Goal: Transaction & Acquisition: Purchase product/service

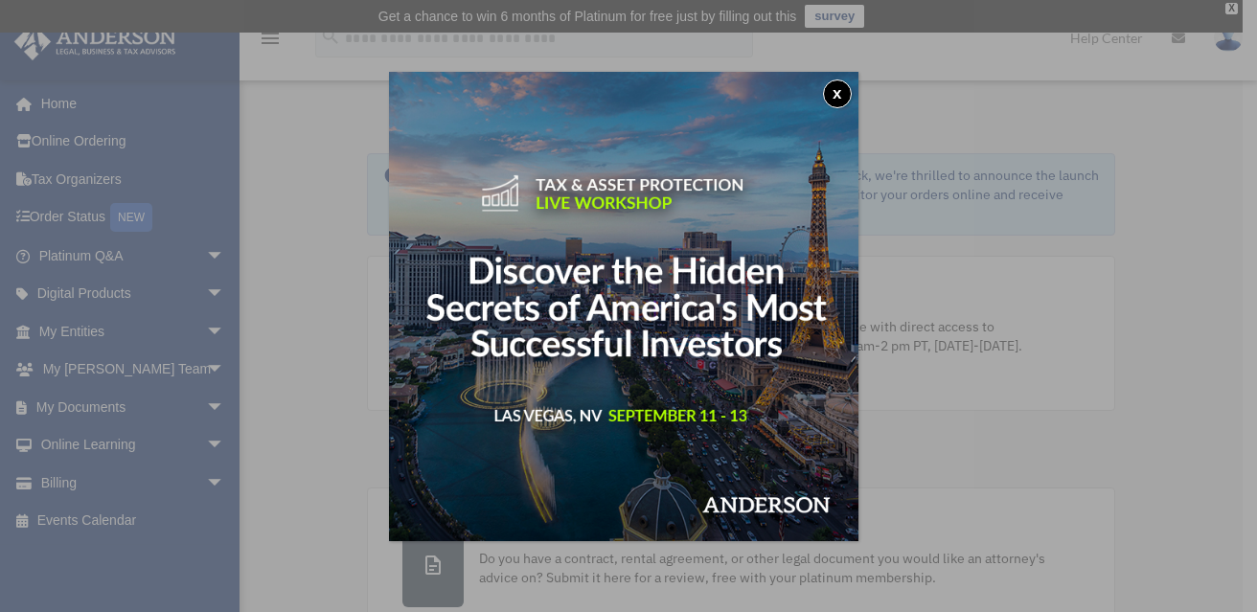
click at [841, 89] on button "x" at bounding box center [837, 94] width 29 height 29
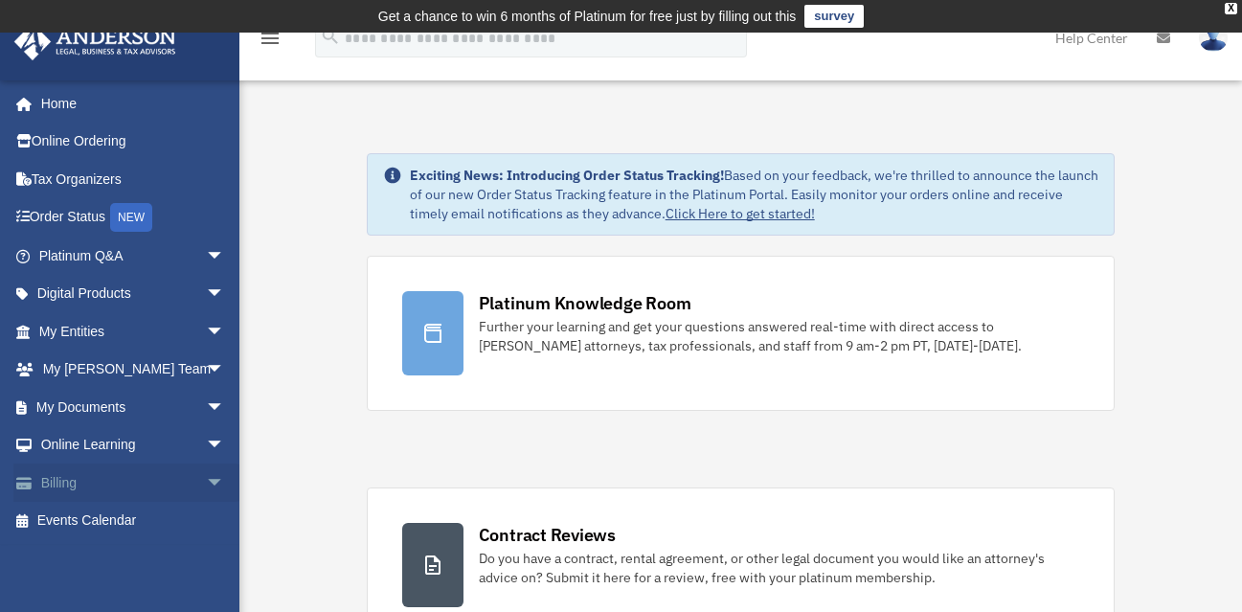
click at [60, 482] on link "Billing arrow_drop_down" at bounding box center [133, 483] width 240 height 38
click at [206, 483] on span "arrow_drop_down" at bounding box center [225, 483] width 38 height 39
click at [107, 520] on link "$ Open Invoices" at bounding box center [140, 521] width 227 height 39
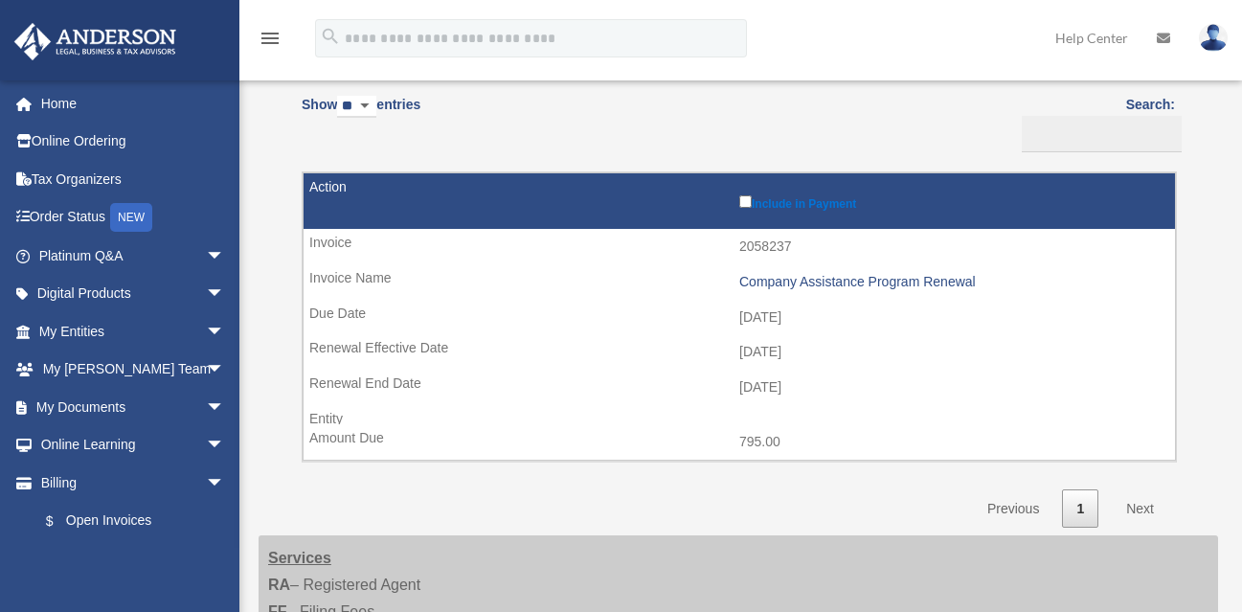
scroll to position [211, 0]
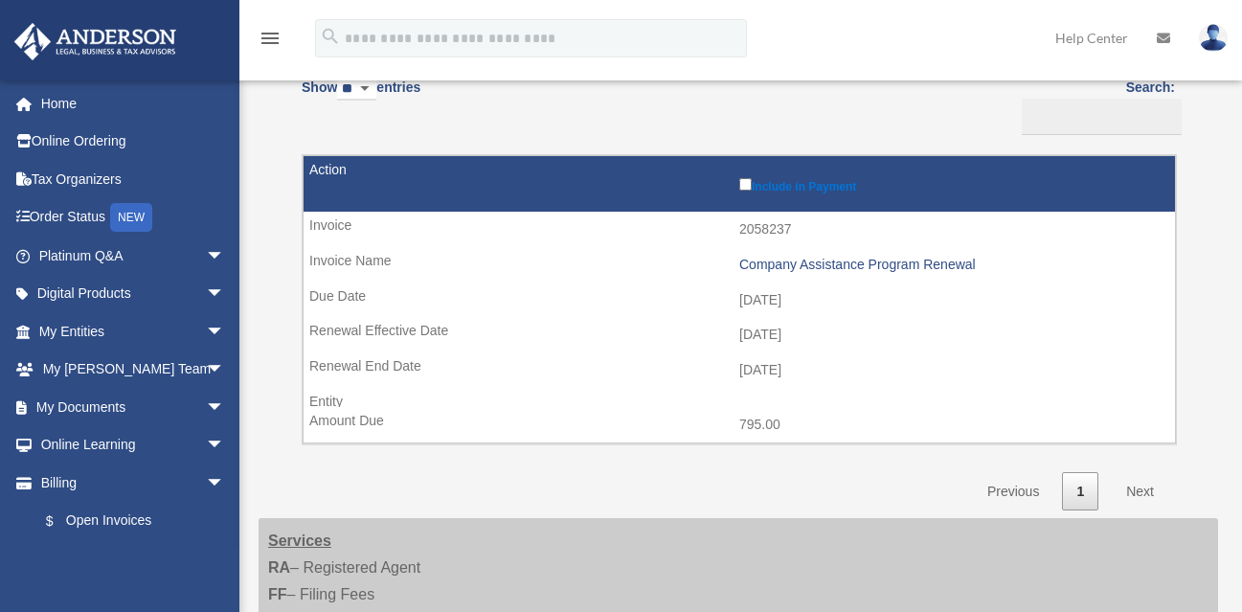
click at [1140, 491] on link "Next" at bounding box center [1140, 491] width 57 height 39
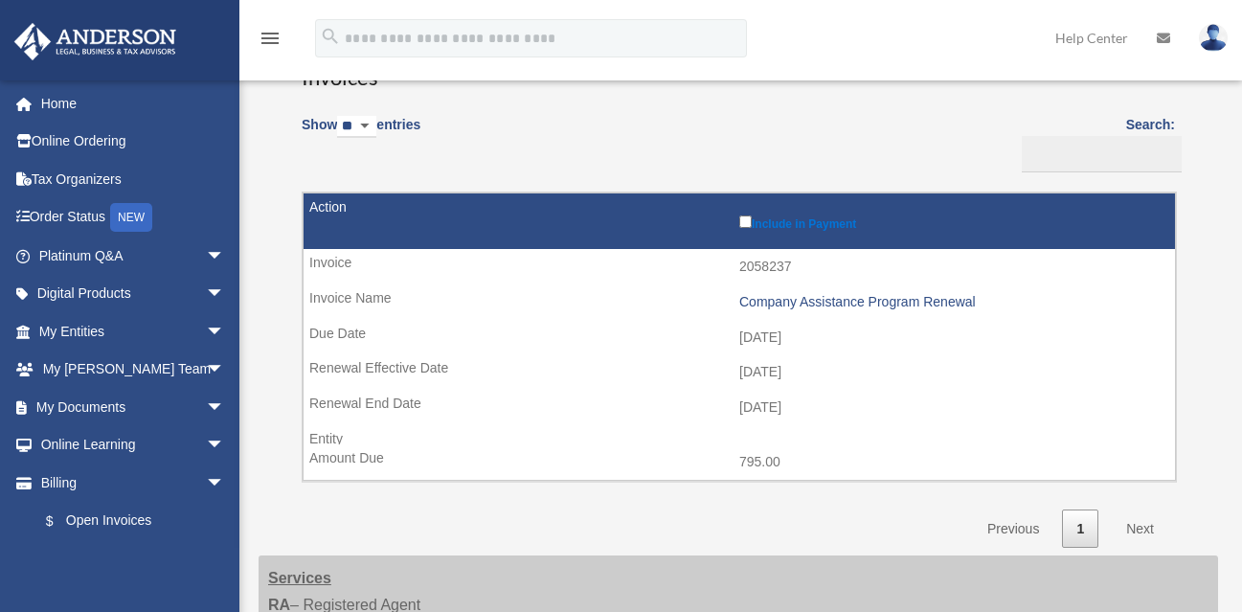
scroll to position [0, 0]
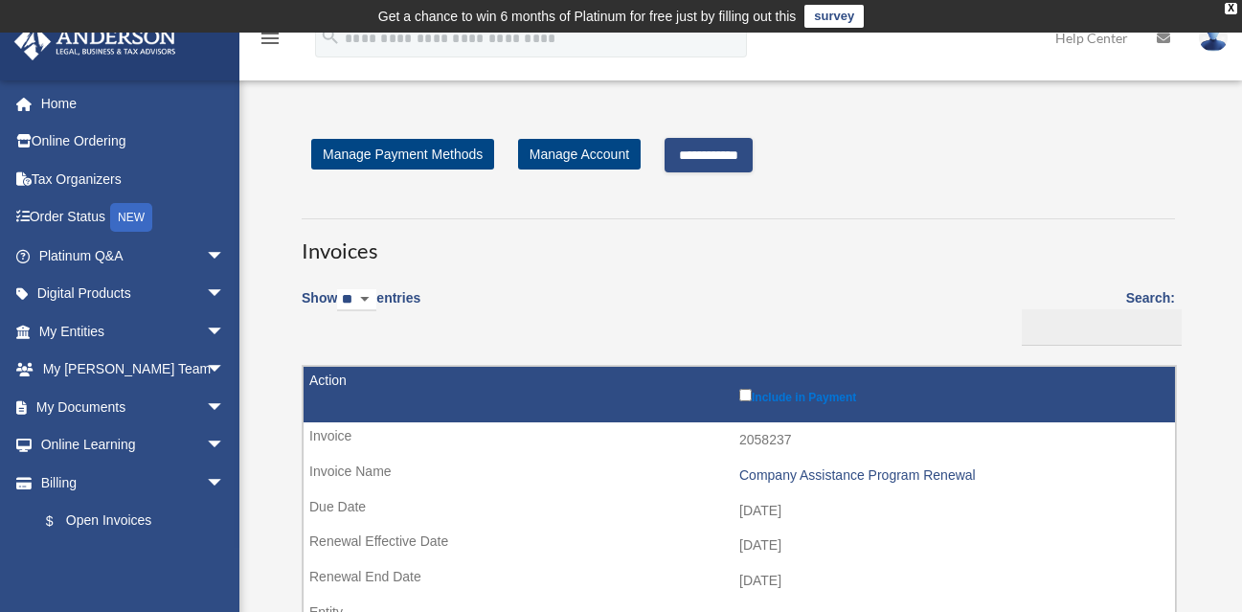
click at [731, 165] on input "**********" at bounding box center [709, 155] width 88 height 34
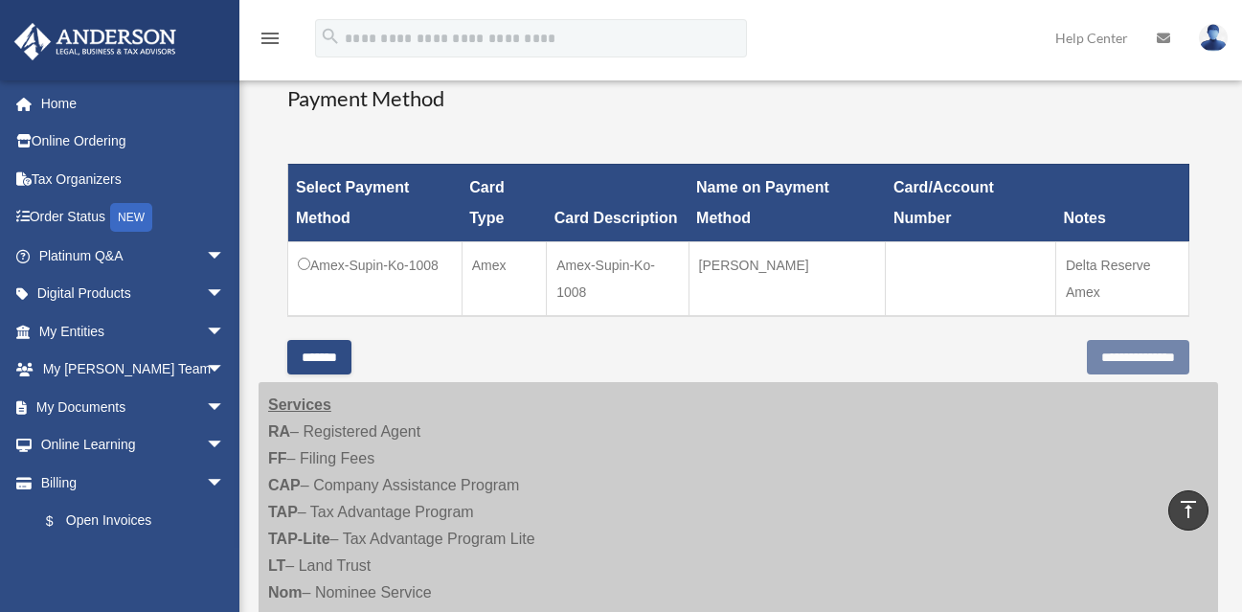
scroll to position [504, 0]
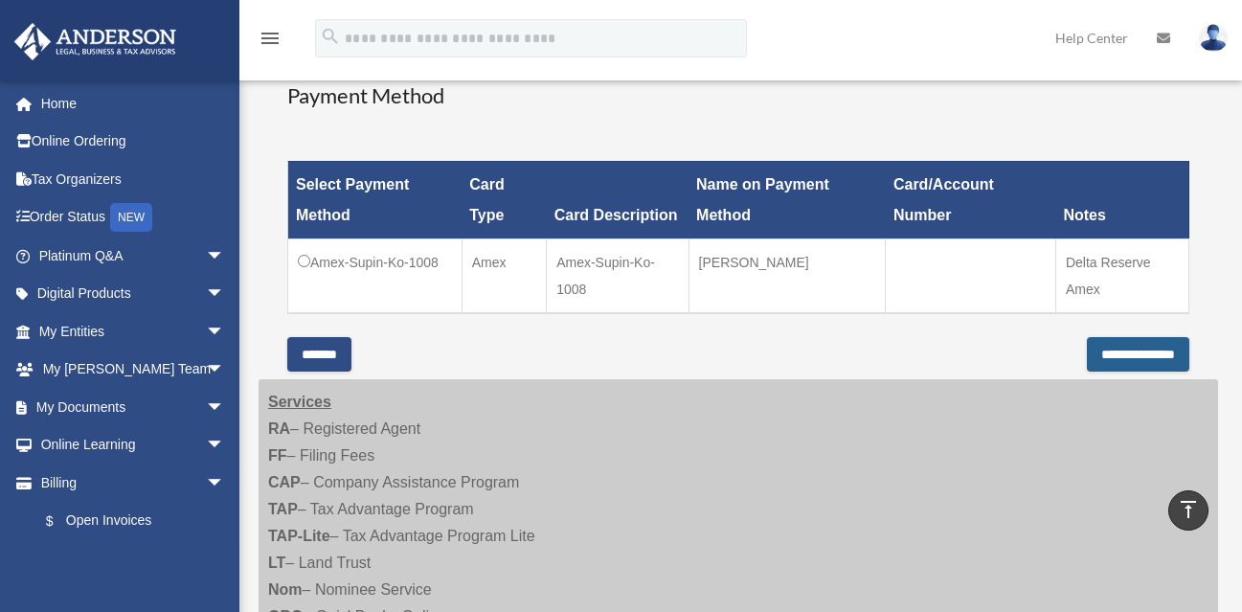
click at [1102, 351] on input "**********" at bounding box center [1138, 354] width 102 height 34
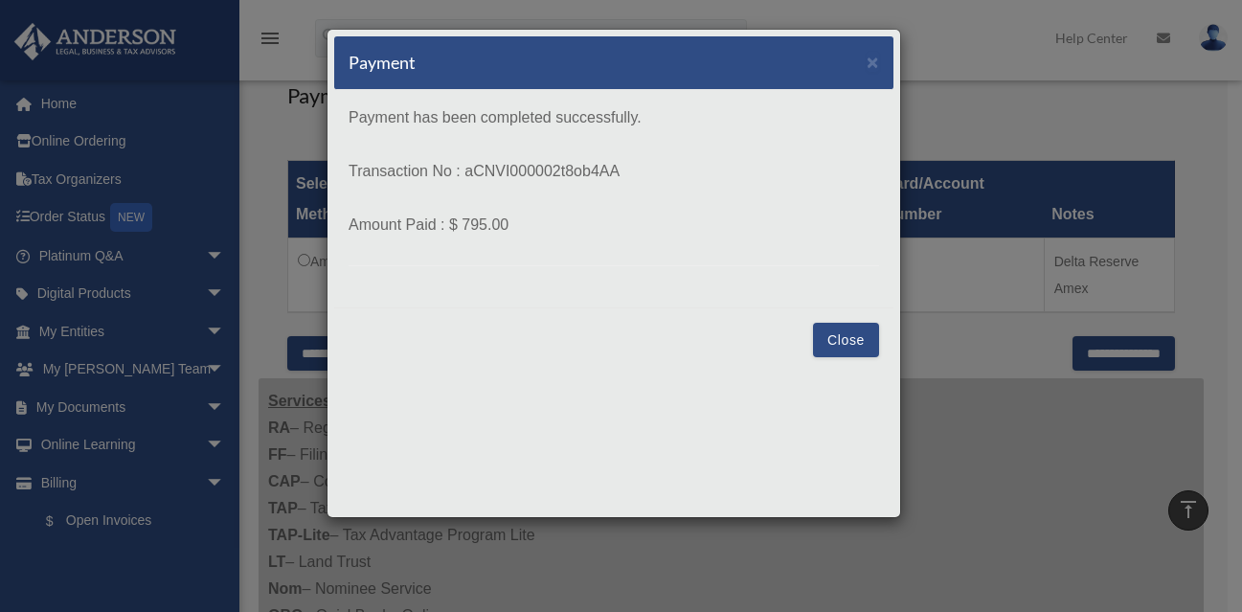
click at [854, 341] on button "Close" at bounding box center [846, 340] width 66 height 34
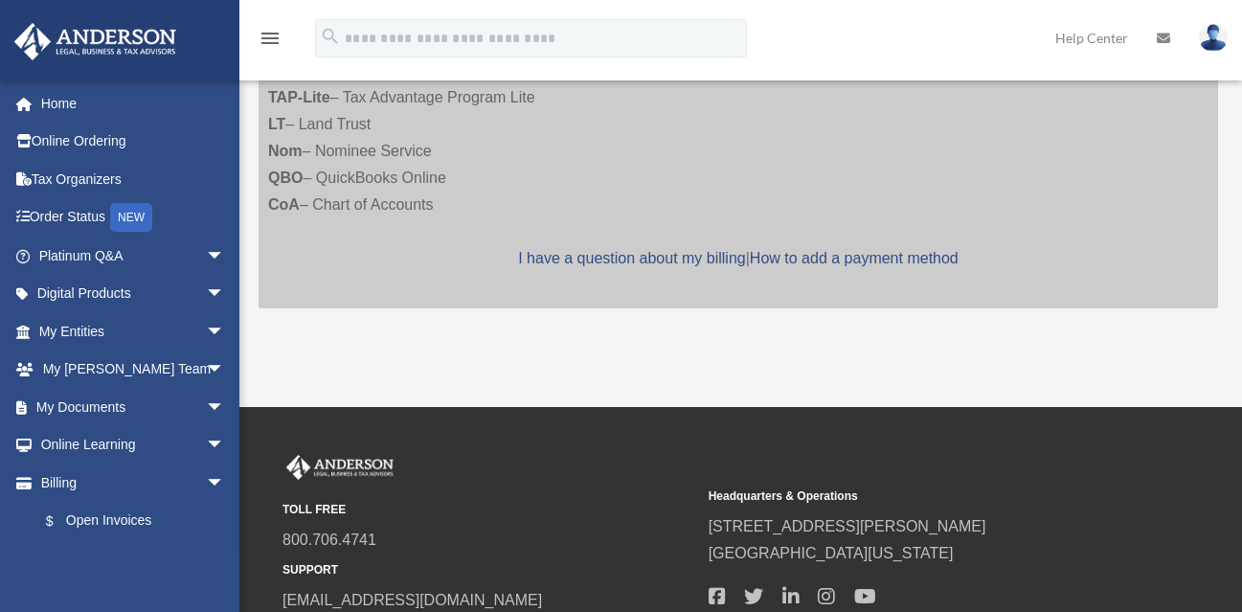
scroll to position [536, 0]
